Goal: Transaction & Acquisition: Purchase product/service

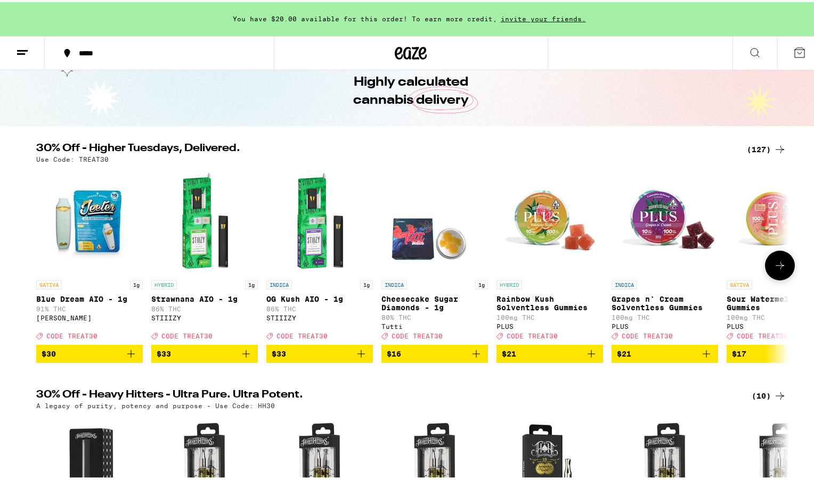
scroll to position [47, 0]
click at [760, 151] on div "(127)" at bounding box center [766, 147] width 39 height 13
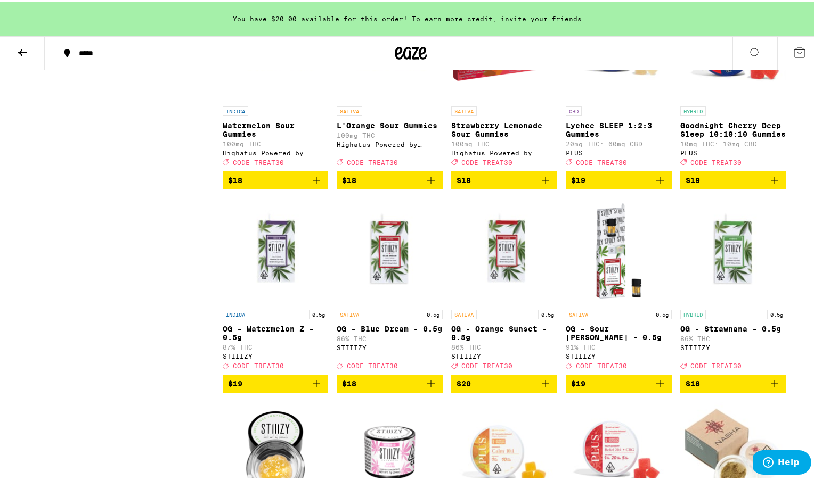
scroll to position [1536, 0]
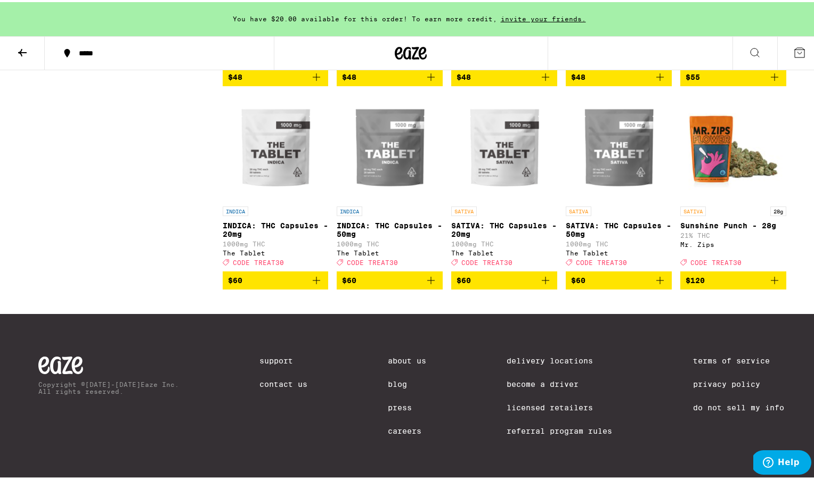
scroll to position [4522, 0]
click at [38, 58] on button at bounding box center [22, 52] width 45 height 34
